Goal: Find specific page/section: Find specific page/section

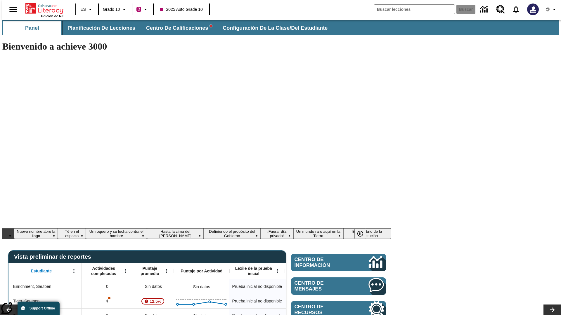
click at [98, 28] on span "Planificación de lecciones" at bounding box center [101, 28] width 68 height 7
